Goal: Task Accomplishment & Management: Use online tool/utility

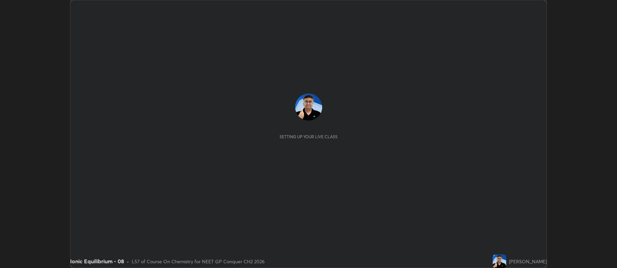
scroll to position [268, 617]
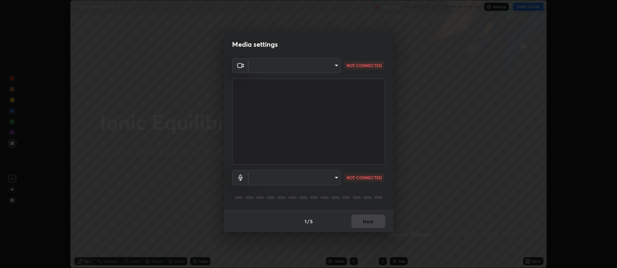
type input "5db75064d966c38022f0861f891c2b2deb8a9bf9a9a5a4ce251b0e0f2e365e36"
type input "default"
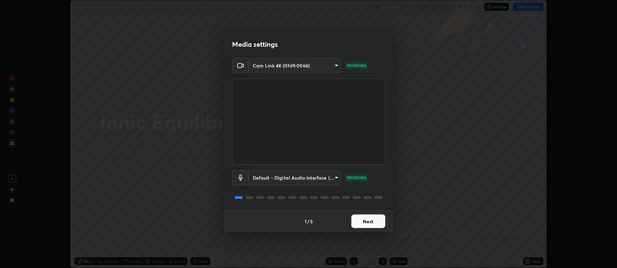
click at [367, 225] on button "Next" at bounding box center [368, 222] width 34 height 14
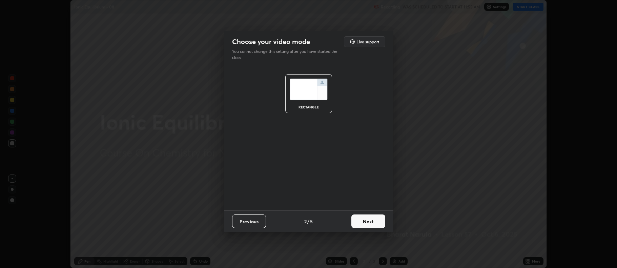
click at [368, 224] on button "Next" at bounding box center [368, 222] width 34 height 14
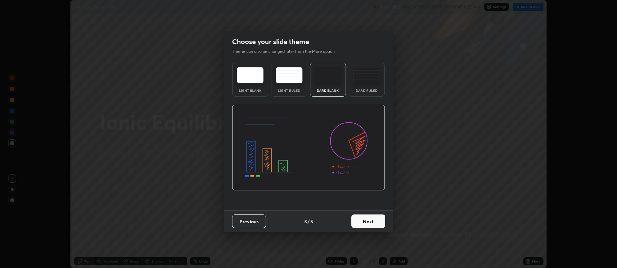
click at [367, 225] on button "Next" at bounding box center [368, 222] width 34 height 14
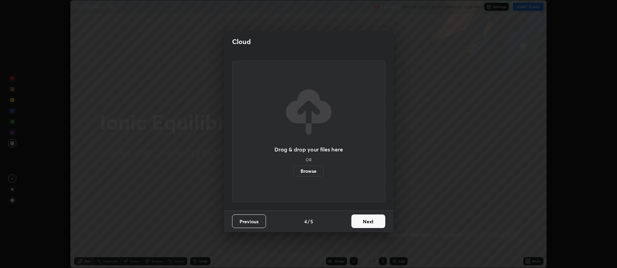
click at [366, 225] on button "Next" at bounding box center [368, 222] width 34 height 14
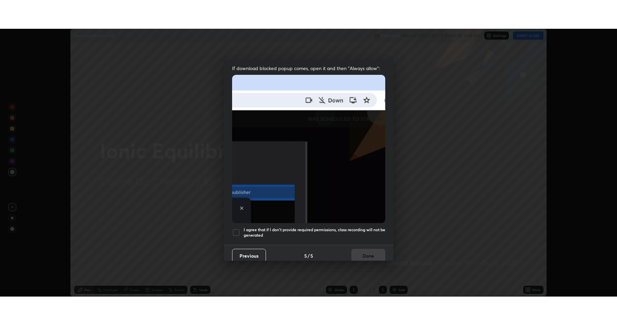
scroll to position [138, 0]
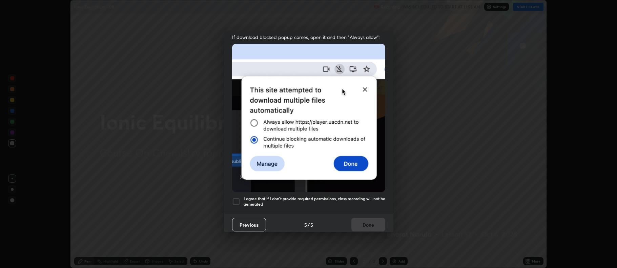
click at [333, 198] on h5 "I agree that if I don't provide required permissions, class recording will not …" at bounding box center [315, 201] width 142 height 11
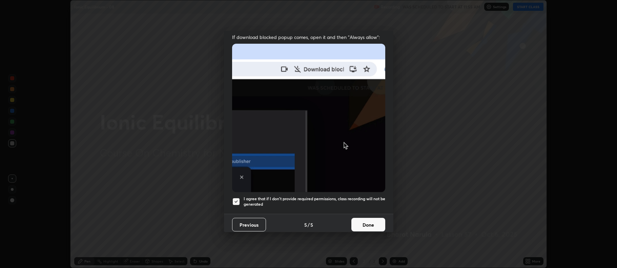
click at [353, 222] on button "Done" at bounding box center [368, 225] width 34 height 14
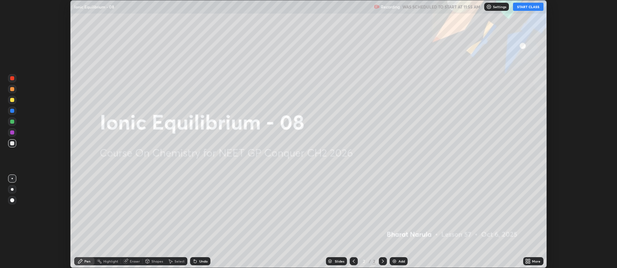
click at [524, 6] on button "START CLASS" at bounding box center [528, 7] width 31 height 8
click at [395, 263] on img at bounding box center [394, 261] width 5 height 5
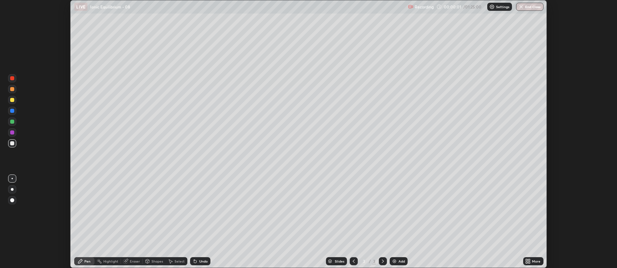
click at [529, 262] on icon at bounding box center [530, 263] width 2 height 2
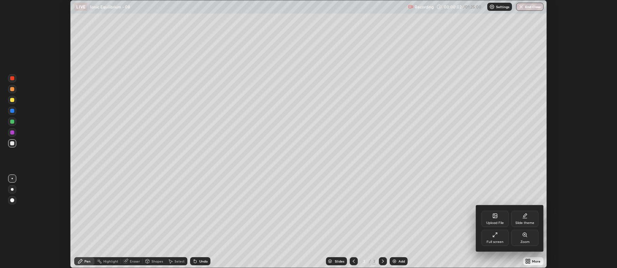
click at [493, 239] on div "Full screen" at bounding box center [495, 238] width 27 height 16
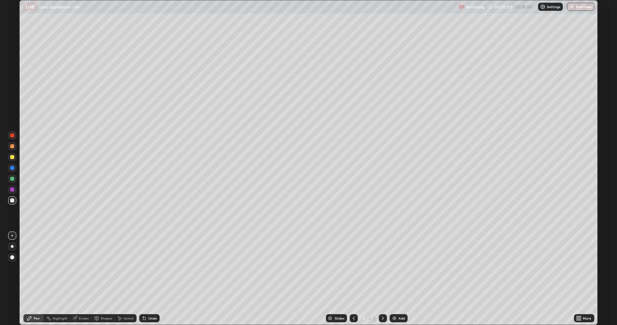
scroll to position [325, 617]
click at [12, 202] on div at bounding box center [12, 201] width 4 height 4
click at [11, 246] on div at bounding box center [12, 246] width 3 height 3
click at [145, 268] on icon at bounding box center [144, 318] width 5 height 5
click at [151, 268] on div "Undo" at bounding box center [152, 318] width 8 height 3
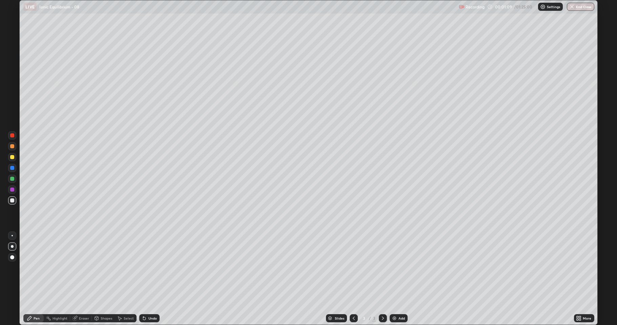
click at [149, 268] on div "Undo" at bounding box center [149, 319] width 20 height 8
click at [151, 268] on div "Undo" at bounding box center [149, 319] width 20 height 8
click at [152, 268] on div "Undo" at bounding box center [152, 318] width 8 height 3
click at [395, 268] on img at bounding box center [394, 318] width 5 height 5
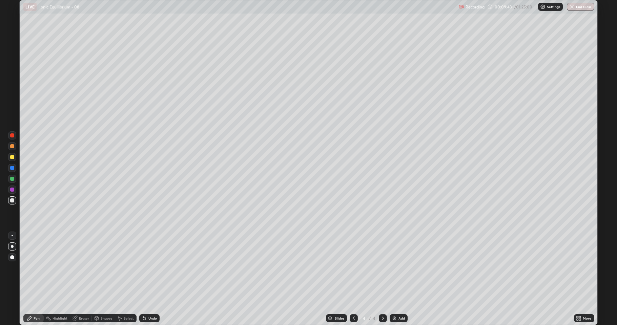
click at [76, 268] on icon at bounding box center [74, 318] width 5 height 5
click at [28, 268] on icon at bounding box center [29, 319] width 4 height 4
click at [83, 268] on div "Eraser" at bounding box center [84, 318] width 10 height 3
click at [34, 268] on div "Pen" at bounding box center [37, 318] width 6 height 3
click at [12, 179] on div at bounding box center [12, 179] width 4 height 4
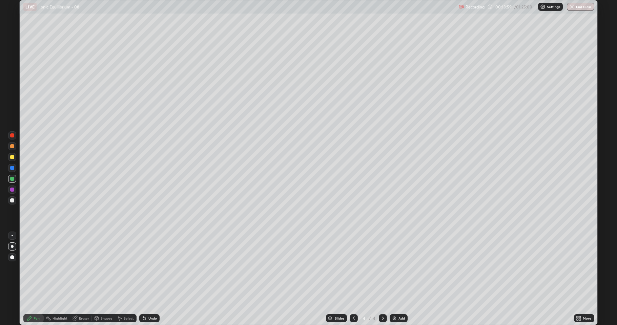
click at [392, 268] on img at bounding box center [394, 318] width 5 height 5
click at [11, 201] on div at bounding box center [12, 201] width 4 height 4
click at [397, 268] on div "Add" at bounding box center [399, 319] width 18 height 8
click at [76, 268] on icon at bounding box center [76, 317] width 4 height 3
click at [31, 268] on icon at bounding box center [29, 318] width 5 height 5
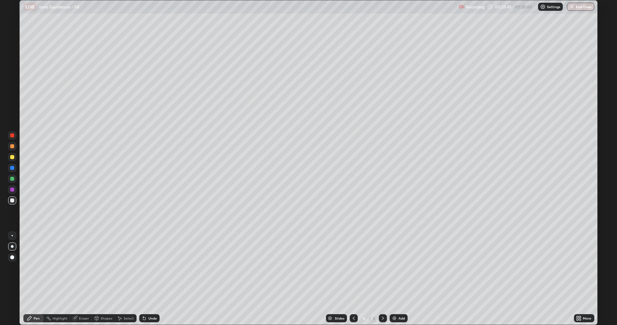
click at [395, 268] on img at bounding box center [394, 318] width 5 height 5
click at [12, 180] on div at bounding box center [12, 179] width 4 height 4
click at [12, 201] on div at bounding box center [12, 201] width 4 height 4
click at [11, 178] on div at bounding box center [12, 179] width 4 height 4
click at [11, 202] on div at bounding box center [12, 201] width 8 height 8
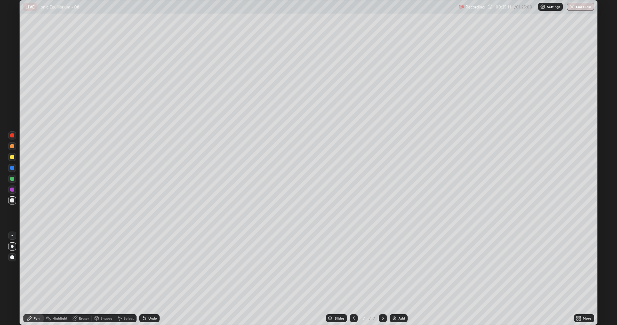
click at [11, 179] on div at bounding box center [12, 179] width 4 height 4
click at [11, 180] on div at bounding box center [12, 179] width 4 height 4
click at [353, 268] on icon at bounding box center [353, 318] width 5 height 5
click at [354, 268] on icon at bounding box center [353, 318] width 5 height 5
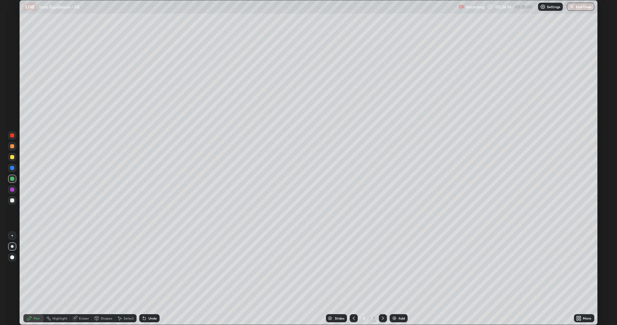
click at [80, 268] on div "Eraser" at bounding box center [84, 318] width 10 height 3
click at [382, 268] on icon at bounding box center [382, 318] width 5 height 5
click at [12, 247] on div at bounding box center [12, 246] width 3 height 3
click at [31, 268] on icon at bounding box center [29, 318] width 5 height 5
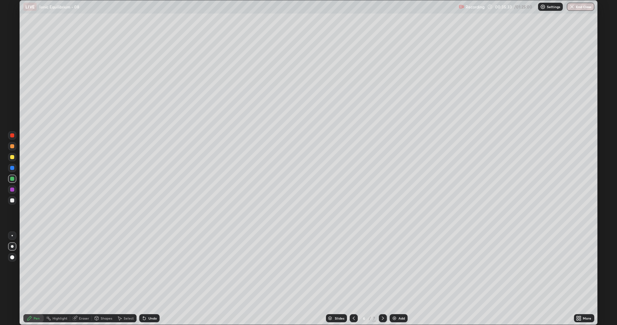
click at [11, 204] on div at bounding box center [12, 201] width 8 height 8
click at [383, 268] on icon at bounding box center [383, 318] width 2 height 3
click at [350, 268] on div at bounding box center [354, 319] width 8 height 8
click at [353, 268] on icon at bounding box center [353, 318] width 5 height 5
click at [382, 268] on icon at bounding box center [382, 318] width 5 height 5
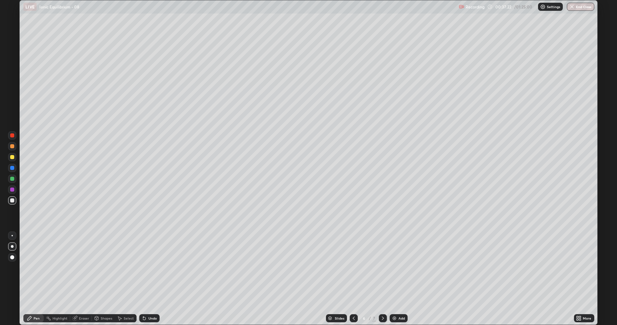
click at [382, 268] on icon at bounding box center [383, 318] width 2 height 3
click at [394, 268] on img at bounding box center [394, 318] width 5 height 5
click at [11, 202] on div at bounding box center [12, 201] width 4 height 4
click at [152, 268] on div "Undo" at bounding box center [152, 318] width 8 height 3
click at [149, 268] on div "Undo" at bounding box center [152, 318] width 8 height 3
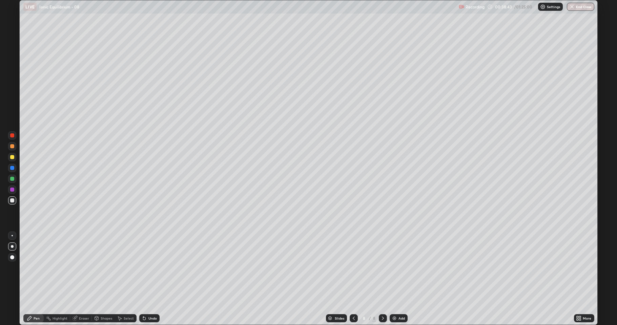
click at [148, 268] on div "Undo" at bounding box center [149, 319] width 20 height 8
click at [148, 268] on div "Undo" at bounding box center [152, 318] width 8 height 3
click at [149, 268] on div "Undo" at bounding box center [152, 318] width 8 height 3
click at [150, 268] on div "Undo" at bounding box center [152, 318] width 8 height 3
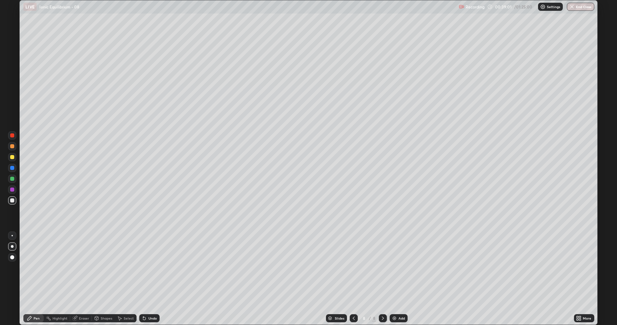
click at [151, 268] on div "Undo" at bounding box center [152, 318] width 8 height 3
click at [150, 268] on div "Undo" at bounding box center [152, 318] width 8 height 3
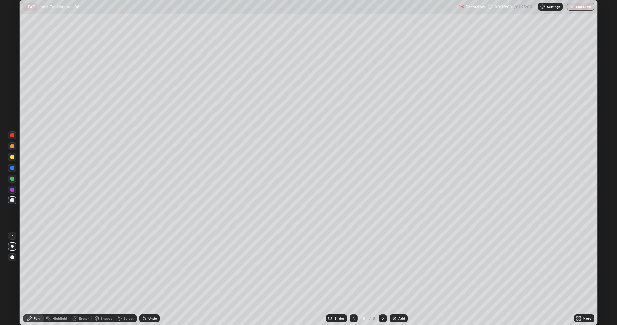
click at [150, 268] on div "Undo" at bounding box center [152, 318] width 8 height 3
click at [394, 268] on img at bounding box center [394, 318] width 5 height 5
click at [12, 201] on div at bounding box center [12, 201] width 4 height 4
click at [12, 179] on div at bounding box center [12, 179] width 4 height 4
click at [12, 200] on div at bounding box center [12, 201] width 4 height 4
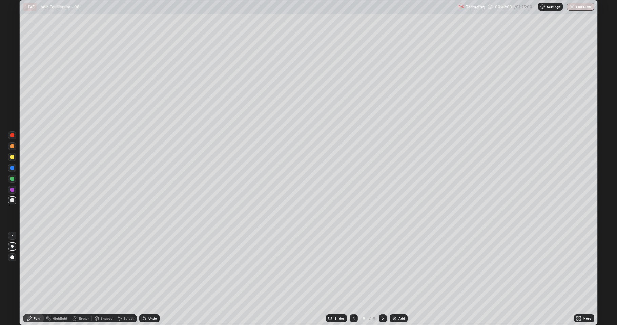
click at [14, 158] on div at bounding box center [12, 157] width 4 height 4
click at [14, 180] on div at bounding box center [12, 179] width 4 height 4
click at [80, 268] on div "Eraser" at bounding box center [84, 318] width 10 height 3
click at [32, 268] on icon at bounding box center [29, 318] width 5 height 5
click at [12, 179] on div at bounding box center [12, 179] width 4 height 4
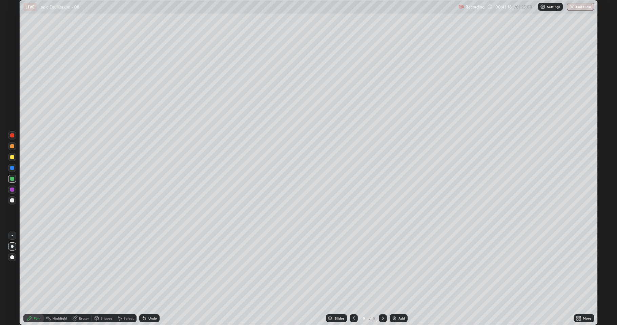
click at [12, 157] on div at bounding box center [12, 157] width 4 height 4
click at [12, 201] on div at bounding box center [12, 201] width 4 height 4
click at [147, 268] on div "Undo" at bounding box center [149, 319] width 20 height 8
click at [148, 268] on div "Undo" at bounding box center [152, 318] width 8 height 3
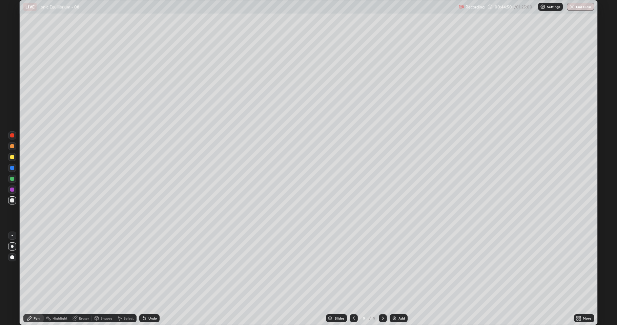
click at [148, 268] on div "Undo" at bounding box center [152, 318] width 8 height 3
click at [353, 268] on icon at bounding box center [353, 318] width 5 height 5
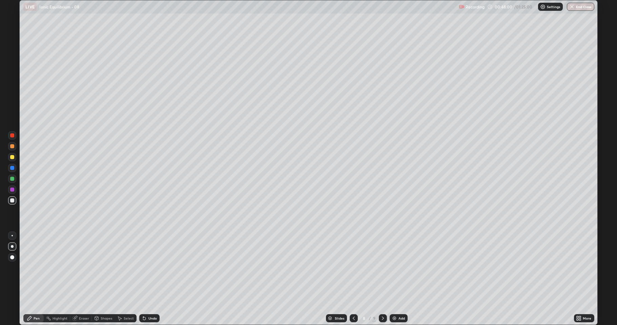
click at [379, 268] on div at bounding box center [383, 319] width 8 height 8
click at [13, 137] on div at bounding box center [12, 136] width 4 height 4
click at [394, 268] on img at bounding box center [394, 318] width 5 height 5
click at [14, 201] on div at bounding box center [12, 201] width 4 height 4
click at [102, 268] on div "Shapes" at bounding box center [107, 318] width 12 height 3
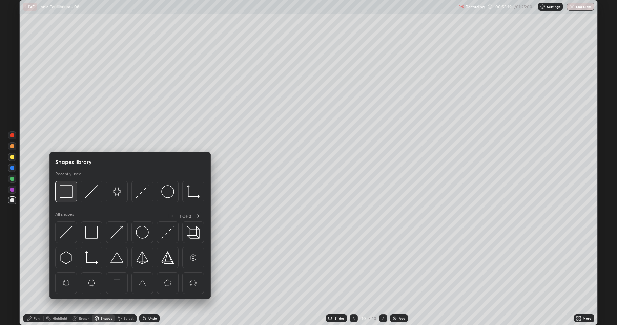
click at [68, 198] on img at bounding box center [66, 191] width 13 height 13
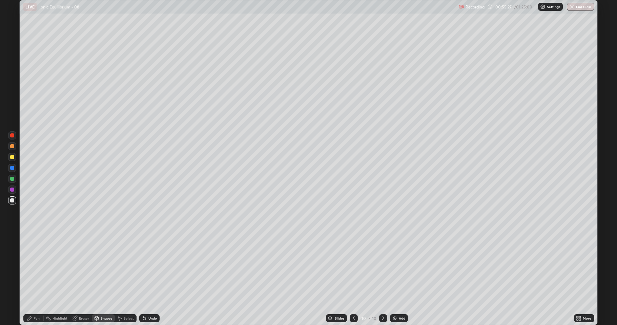
click at [32, 268] on icon at bounding box center [29, 318] width 5 height 5
click at [395, 268] on img at bounding box center [394, 318] width 5 height 5
click at [77, 268] on icon at bounding box center [74, 318] width 5 height 5
click at [34, 268] on div "Pen" at bounding box center [37, 318] width 6 height 3
click at [144, 268] on icon at bounding box center [144, 319] width 3 height 3
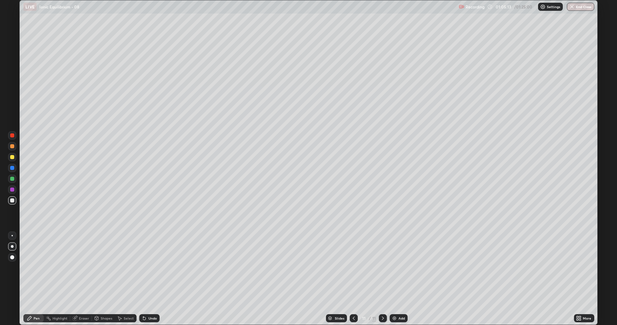
click at [395, 268] on img at bounding box center [394, 318] width 5 height 5
click at [12, 201] on div at bounding box center [12, 201] width 4 height 4
click at [147, 268] on div "Undo" at bounding box center [149, 319] width 20 height 8
click at [150, 268] on div "Undo" at bounding box center [152, 318] width 8 height 3
click at [570, 10] on button "End Class" at bounding box center [580, 7] width 27 height 8
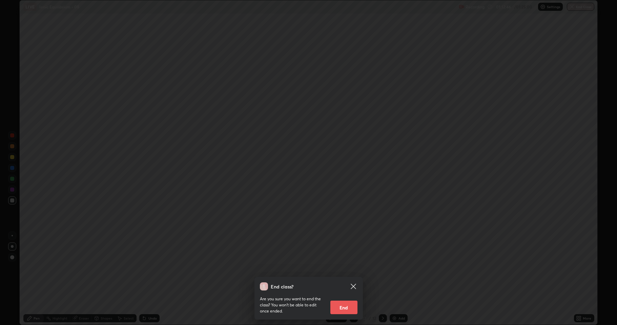
click at [343, 268] on button "End" at bounding box center [343, 308] width 27 height 14
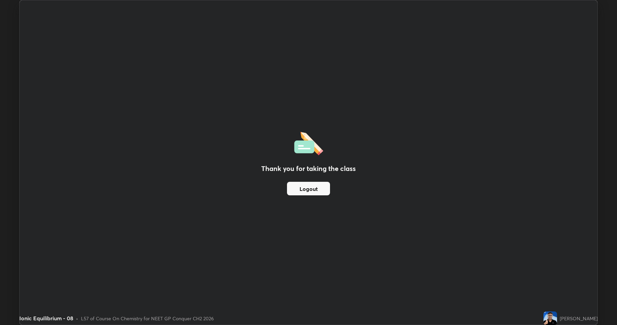
click at [314, 188] on button "Logout" at bounding box center [308, 189] width 43 height 14
click at [553, 268] on img at bounding box center [551, 319] width 14 height 14
